Goal: Check status: Check status

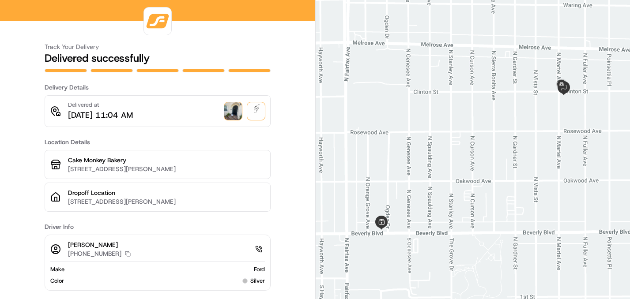
click at [234, 113] on img at bounding box center [233, 111] width 18 height 18
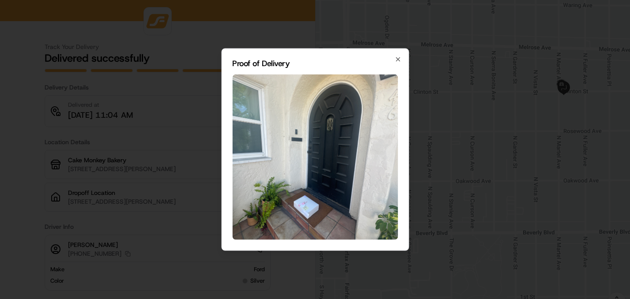
click at [313, 210] on img at bounding box center [315, 158] width 166 height 166
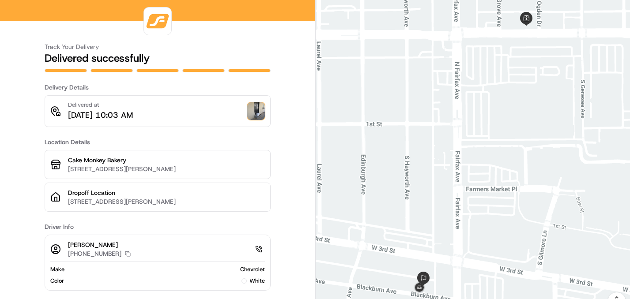
click at [251, 114] on img at bounding box center [256, 111] width 18 height 18
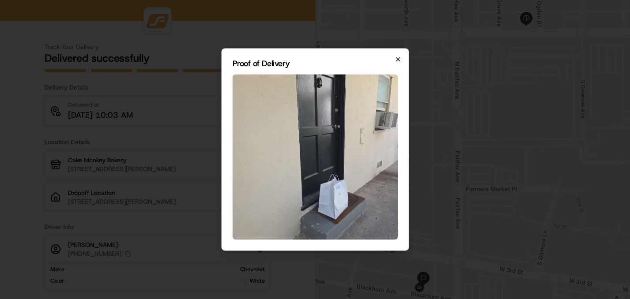
click at [399, 62] on icon "button" at bounding box center [397, 59] width 7 height 7
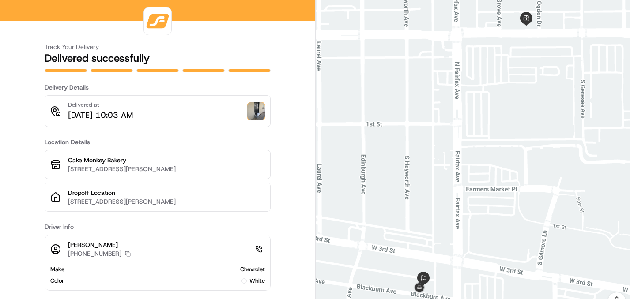
click at [260, 112] on img at bounding box center [256, 111] width 18 height 18
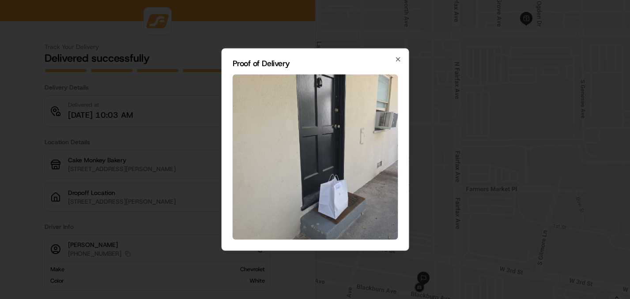
click at [350, 118] on img at bounding box center [315, 158] width 166 height 166
click at [397, 61] on icon "button" at bounding box center [397, 59] width 7 height 7
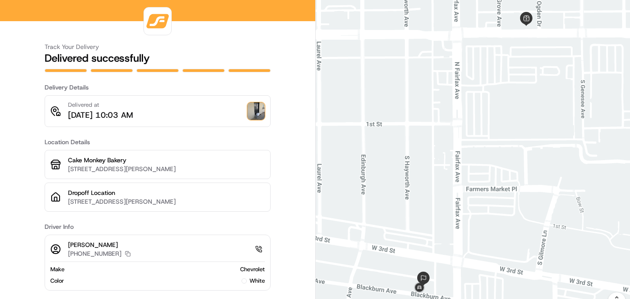
click at [259, 106] on img at bounding box center [256, 111] width 18 height 18
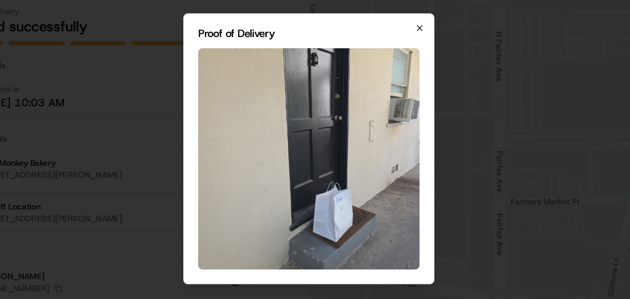
click at [401, 58] on icon "button" at bounding box center [397, 59] width 7 height 7
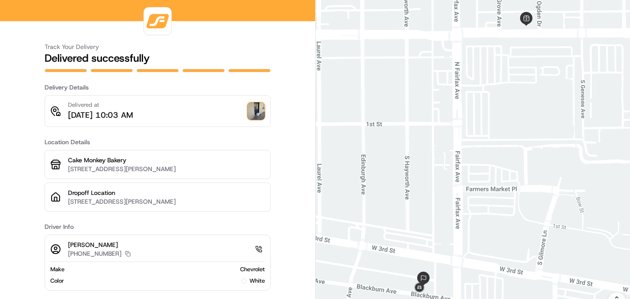
click at [260, 112] on img at bounding box center [256, 111] width 18 height 18
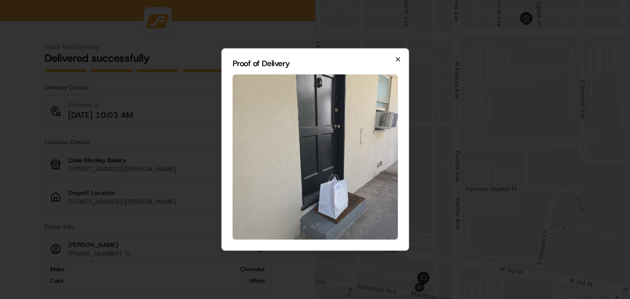
click at [397, 61] on icon "button" at bounding box center [397, 59] width 7 height 7
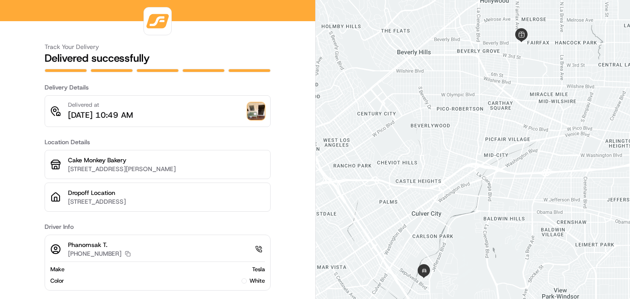
click at [262, 120] on img at bounding box center [256, 111] width 18 height 18
